Goal: Navigation & Orientation: Understand site structure

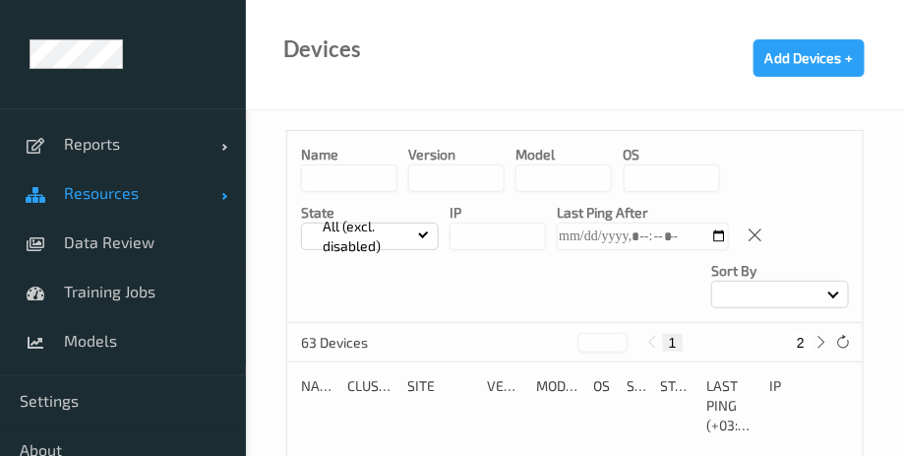
click at [136, 200] on span "Resources" at bounding box center [142, 193] width 157 height 20
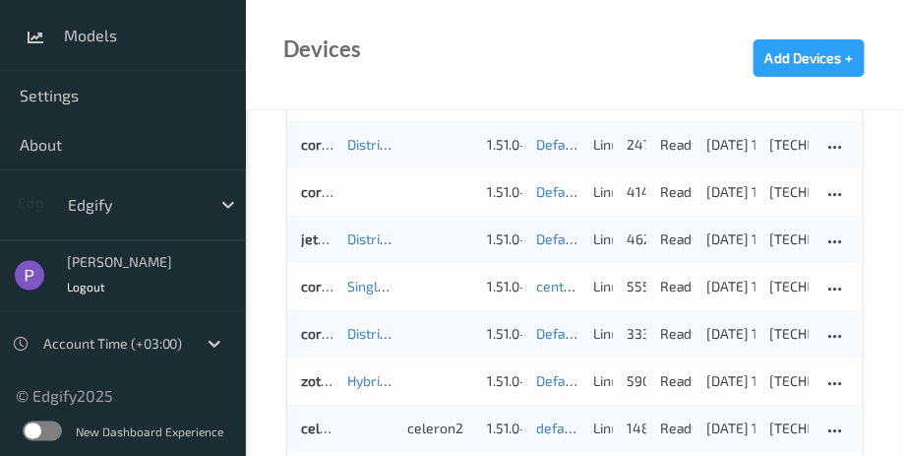
scroll to position [413, 0]
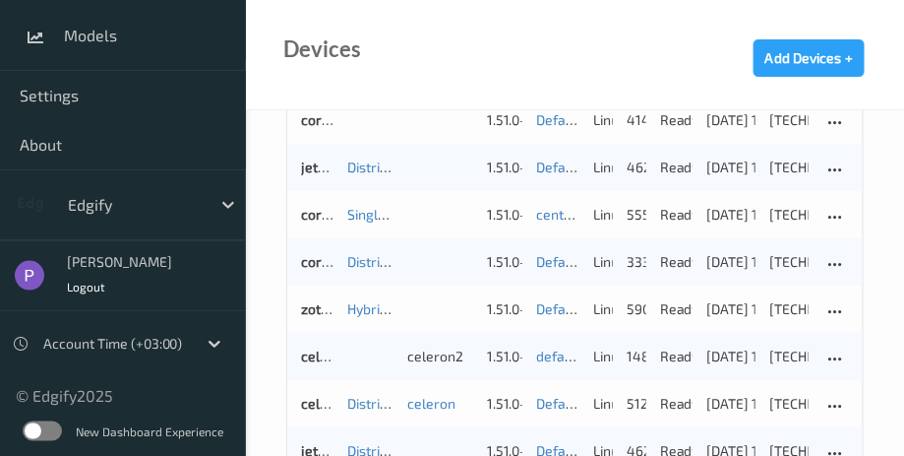
click at [56, 433] on label at bounding box center [42, 431] width 39 height 20
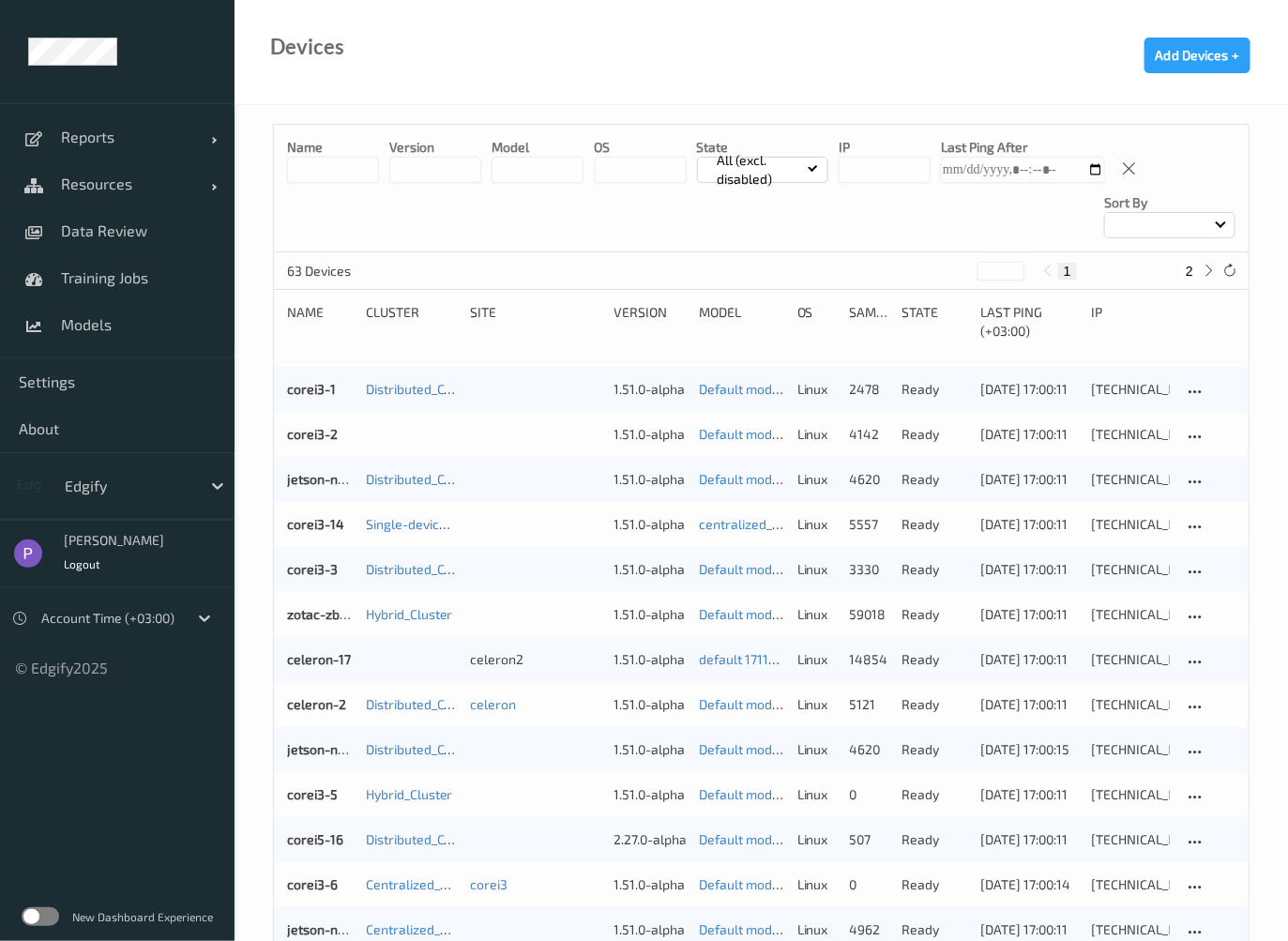
click at [36, 924] on label at bounding box center [40, 917] width 37 height 19
